Goal: Transaction & Acquisition: Purchase product/service

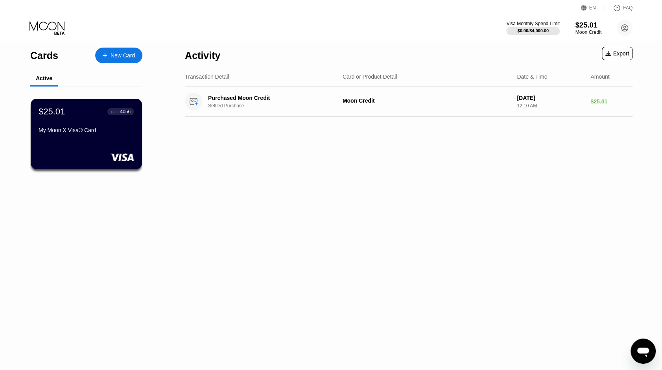
click at [589, 28] on div "$25.01" at bounding box center [588, 25] width 26 height 8
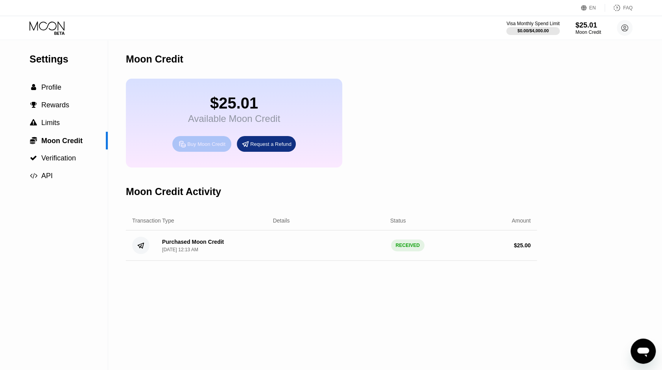
click at [206, 148] on div "Buy Moon Credit" at bounding box center [206, 144] width 38 height 7
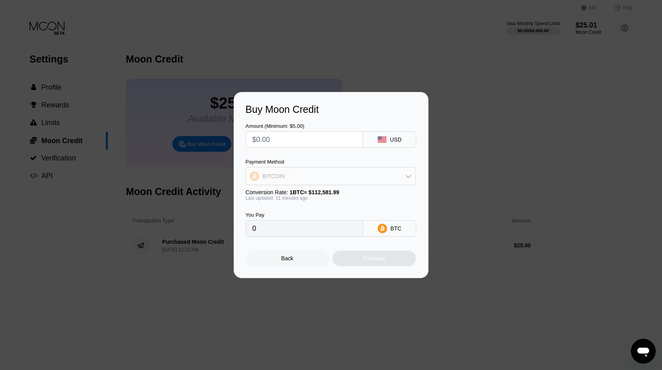
click at [350, 173] on div "BITCOIN" at bounding box center [331, 176] width 170 height 16
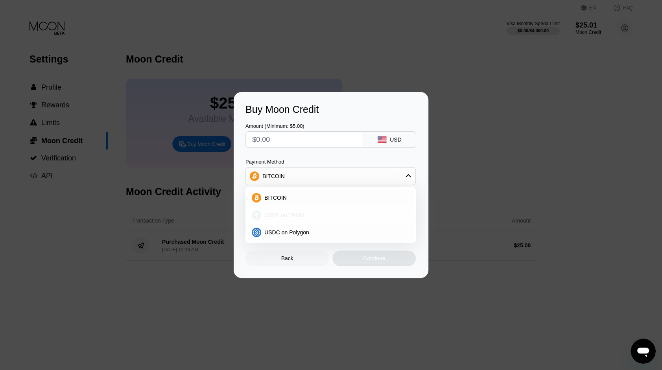
click at [308, 219] on div "USDT on TRON" at bounding box center [331, 215] width 166 height 16
type input "0.00"
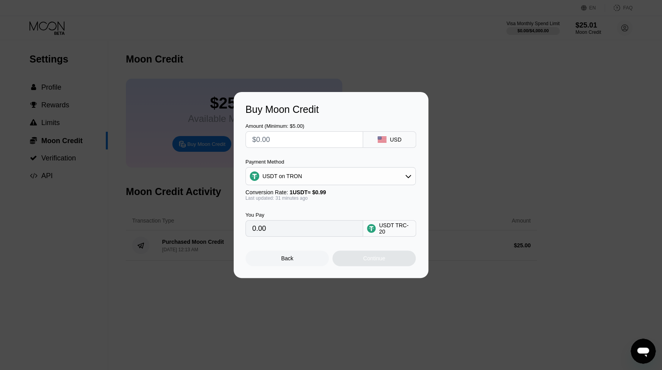
click at [275, 137] on input "text" at bounding box center [304, 140] width 104 height 16
type input "$7"
type input "7.07"
type input "$7"
click at [376, 262] on div "Continue" at bounding box center [374, 258] width 22 height 6
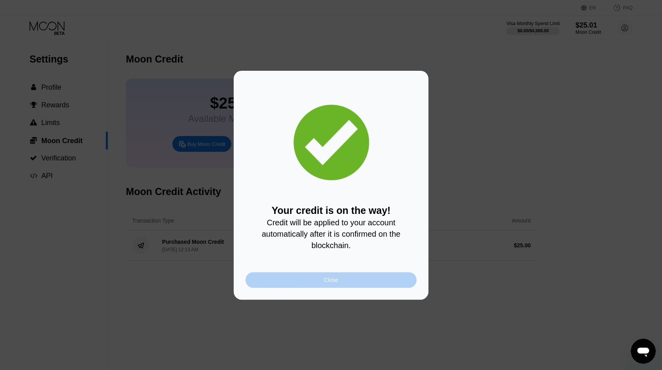
click at [360, 282] on div "Close" at bounding box center [330, 280] width 171 height 16
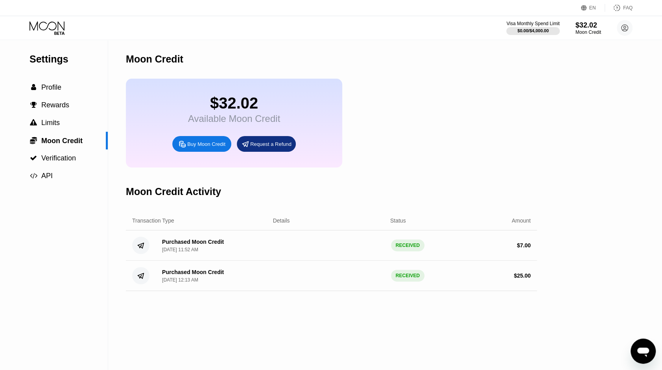
click at [42, 25] on icon at bounding box center [48, 28] width 37 height 14
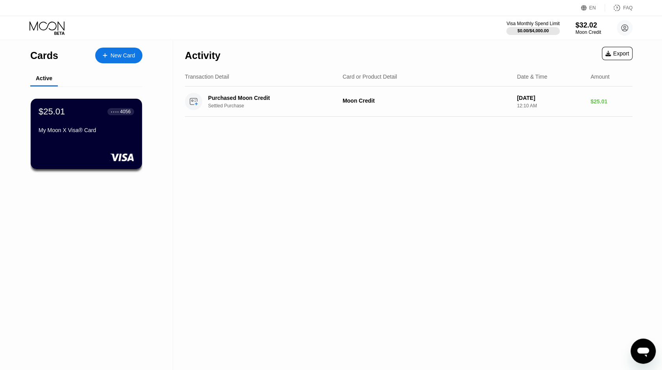
click at [76, 132] on div "My Moon X Visa® Card" at bounding box center [87, 130] width 96 height 6
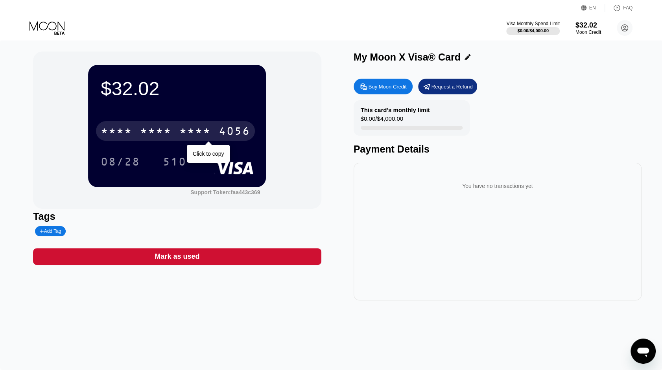
click at [167, 132] on div "* * * *" at bounding box center [155, 132] width 31 height 13
